Goal: Information Seeking & Learning: Learn about a topic

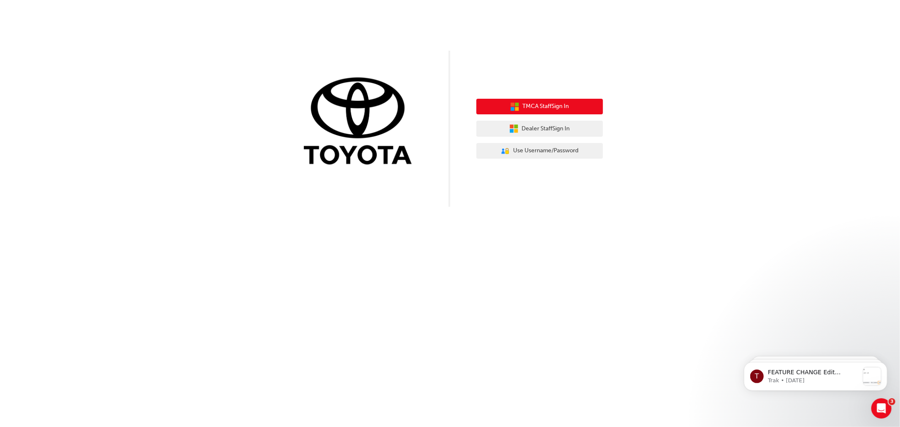
click at [541, 102] on button "TMCA Staff Sign In" at bounding box center [540, 107] width 127 height 16
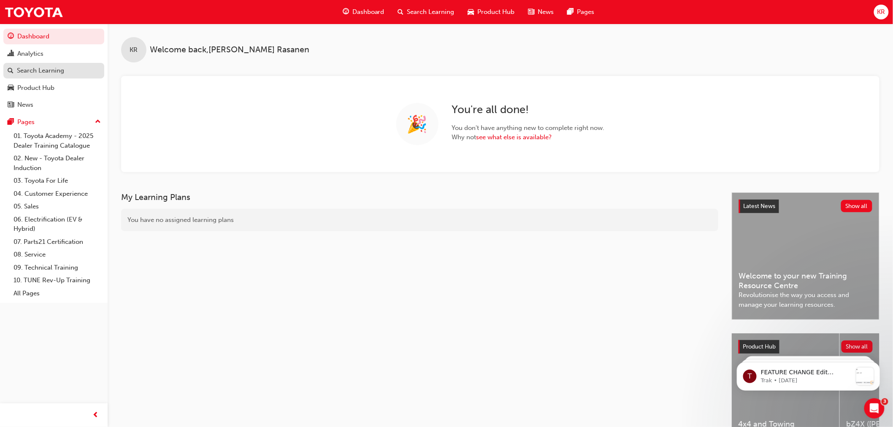
click at [57, 77] on link "Search Learning" at bounding box center [53, 71] width 101 height 16
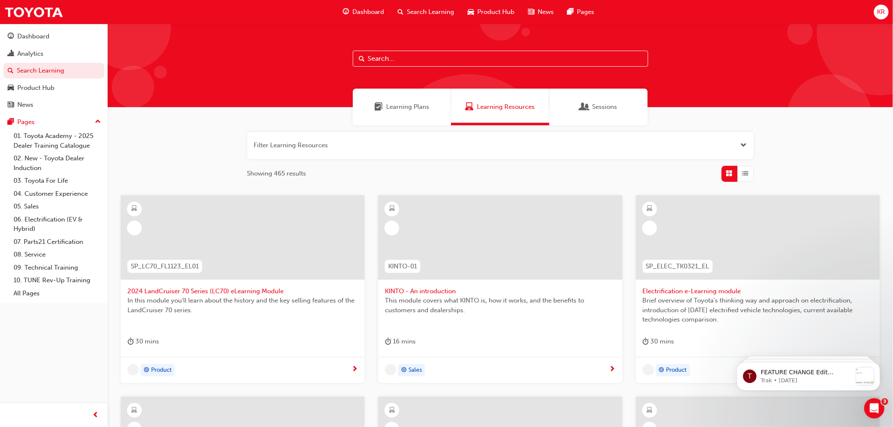
click at [385, 47] on div at bounding box center [501, 66] width 786 height 84
click at [387, 57] on input "text" at bounding box center [501, 59] width 296 height 16
type input "CEM2"
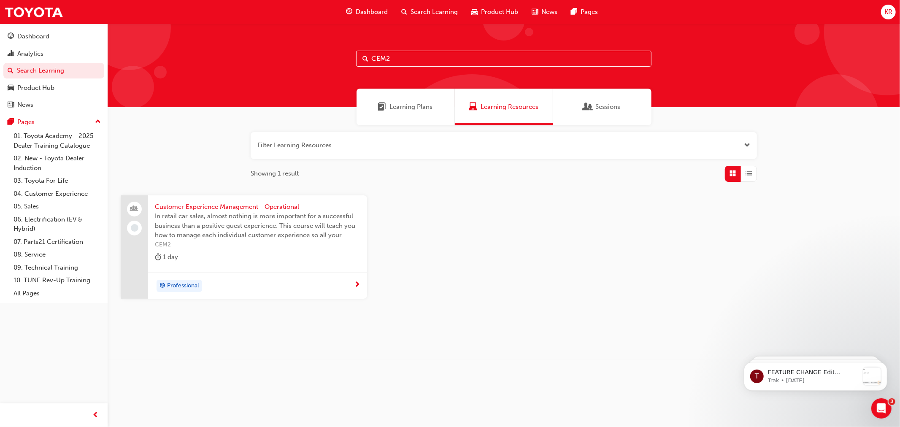
click at [238, 205] on span "Customer Experience Management - Operational" at bounding box center [258, 207] width 206 height 10
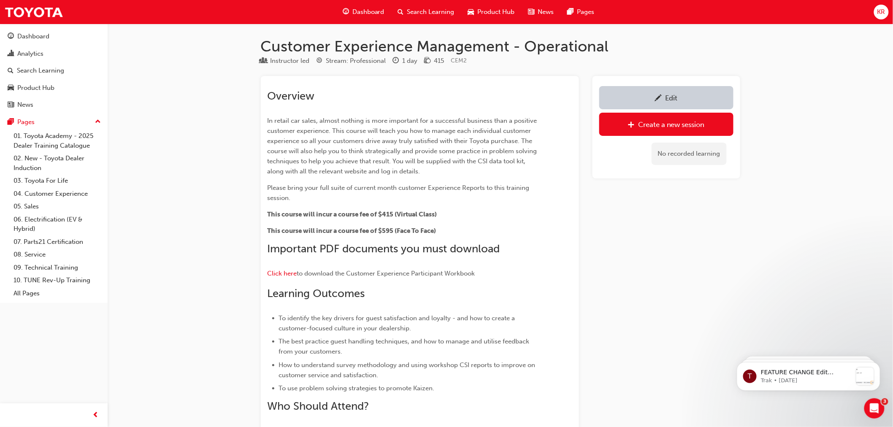
click at [878, 9] on span "KR" at bounding box center [882, 12] width 8 height 10
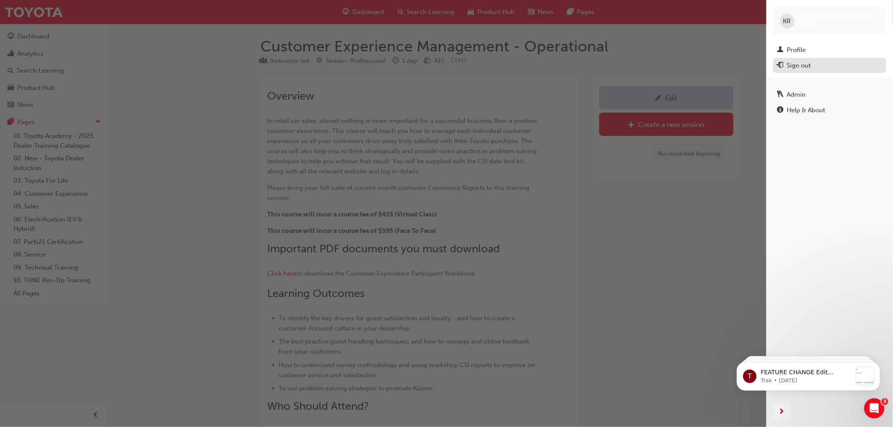
click at [795, 63] on div "Sign out" at bounding box center [799, 66] width 24 height 10
